Goal: Navigation & Orientation: Find specific page/section

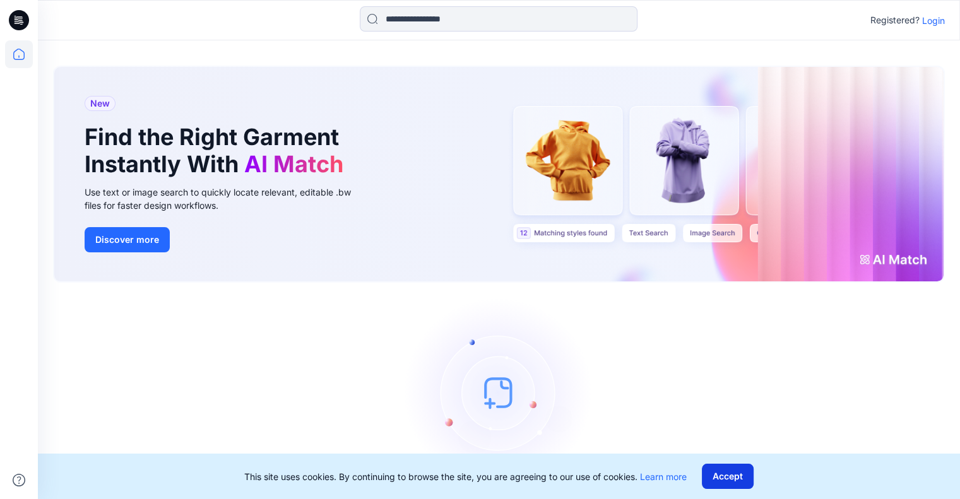
click at [735, 470] on button "Accept" at bounding box center [728, 476] width 52 height 25
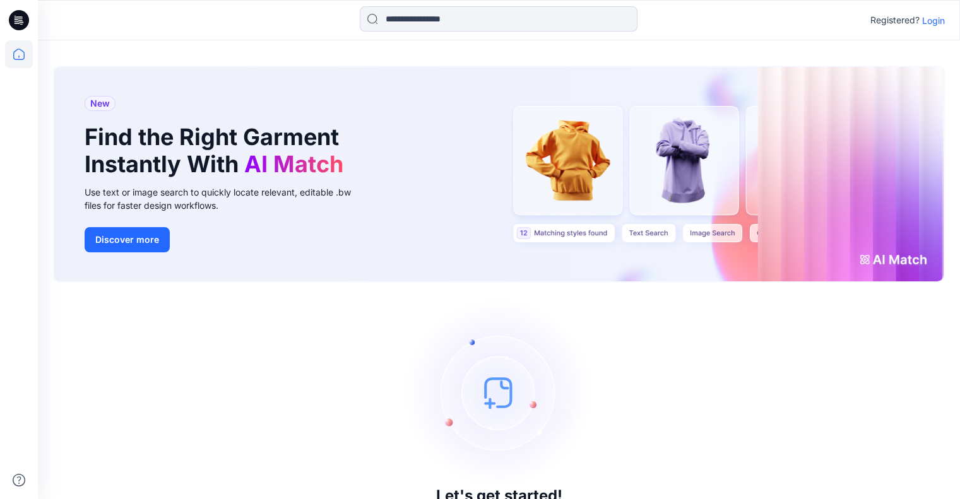
click at [932, 22] on p "Login" at bounding box center [933, 20] width 23 height 13
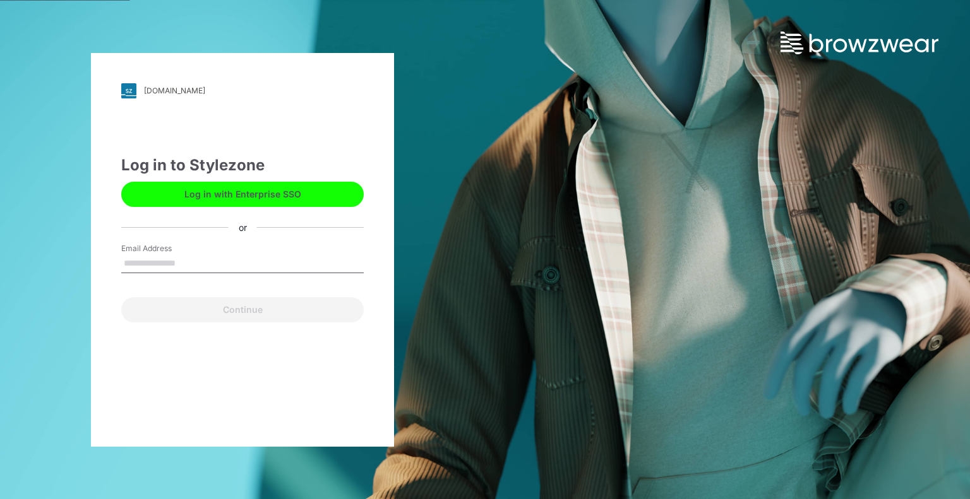
type input "**********"
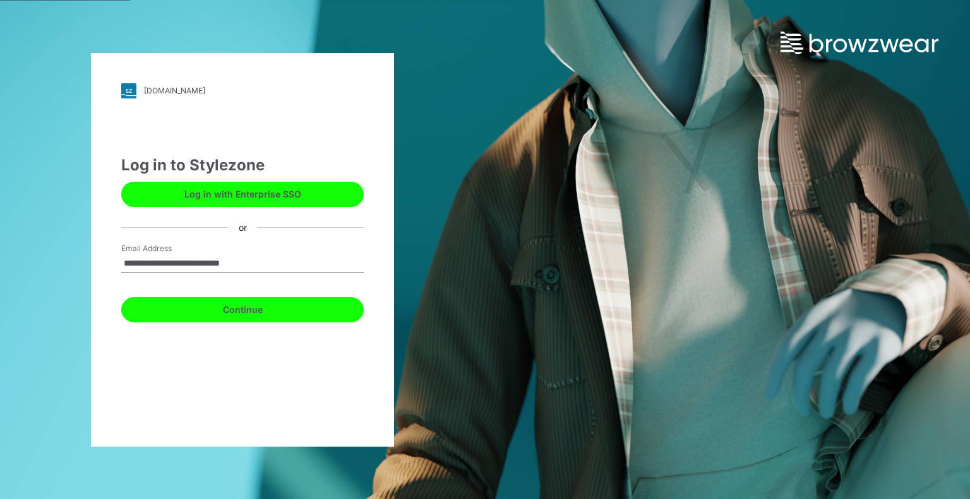
click at [276, 303] on button "Continue" at bounding box center [242, 309] width 242 height 25
click at [292, 307] on button "Continue" at bounding box center [242, 309] width 242 height 25
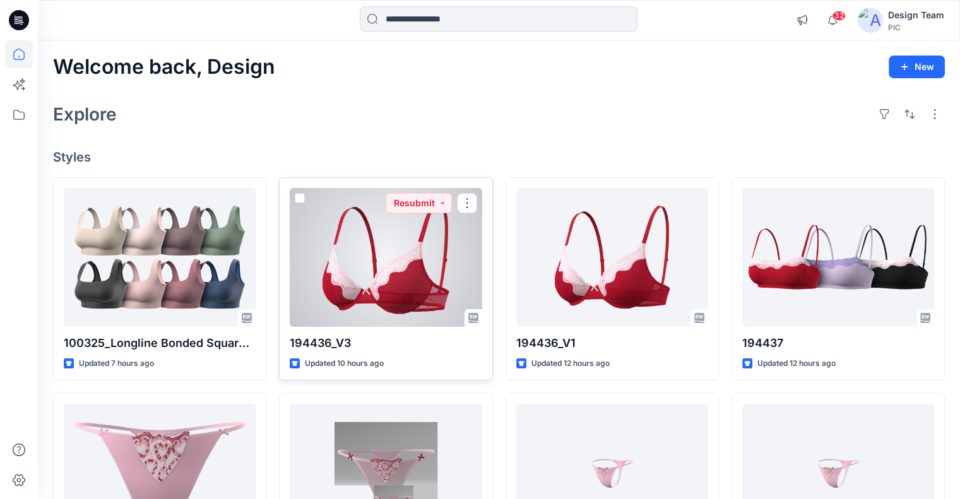
click at [356, 246] on div at bounding box center [386, 257] width 192 height 139
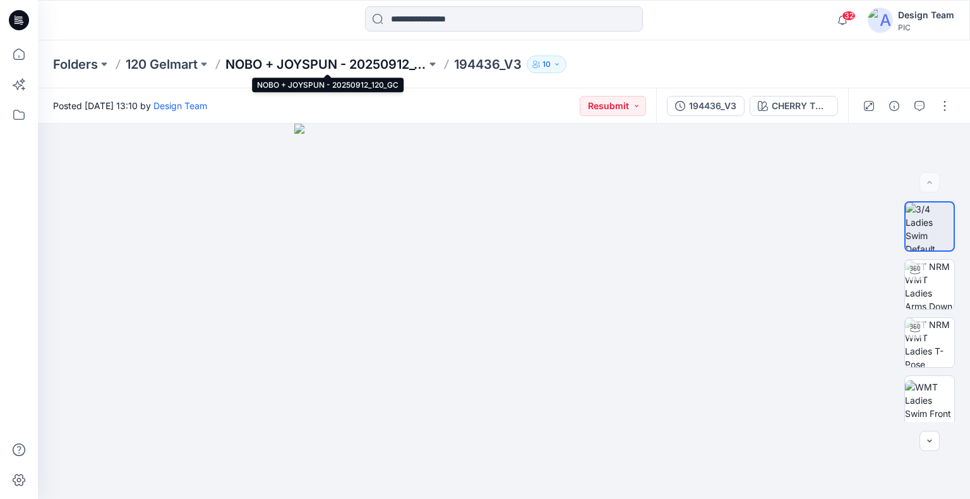
click at [372, 64] on p "NOBO + JOYSPUN - 20250912_120_GC" at bounding box center [325, 65] width 201 height 18
